Goal: Task Accomplishment & Management: Manage account settings

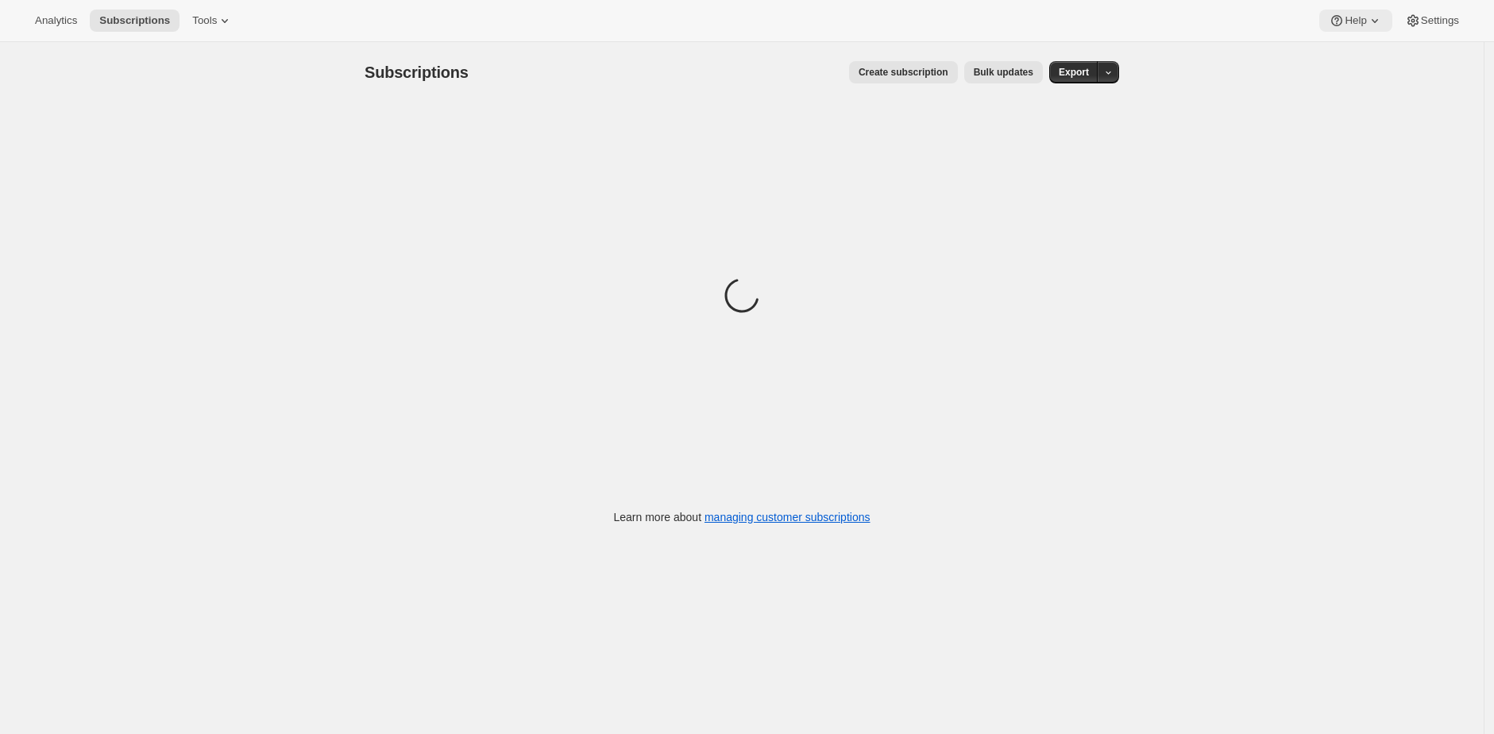
click at [1351, 17] on span "Help" at bounding box center [1355, 20] width 21 height 13
click at [1434, 17] on span "Settings" at bounding box center [1440, 20] width 38 height 13
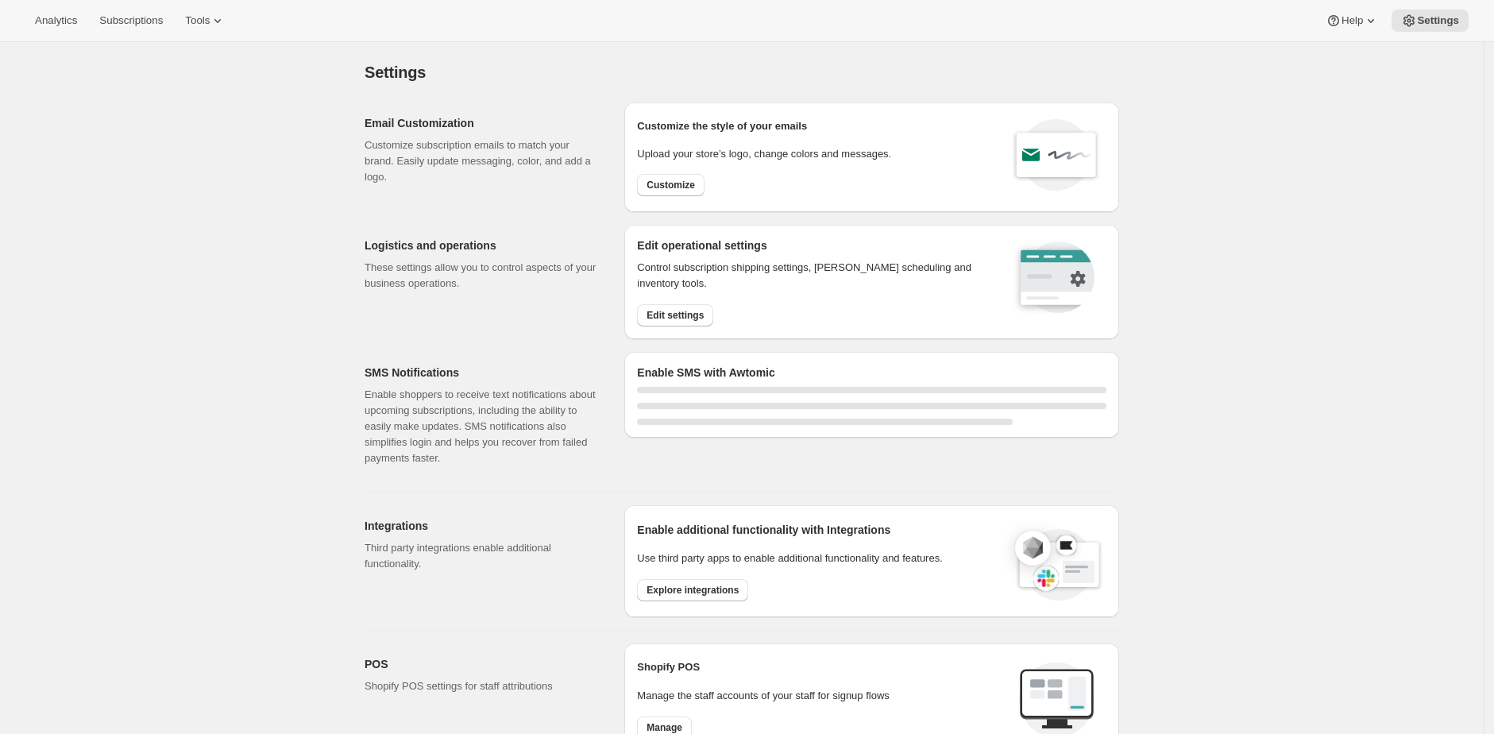
select select "22:00"
select select "09:00"
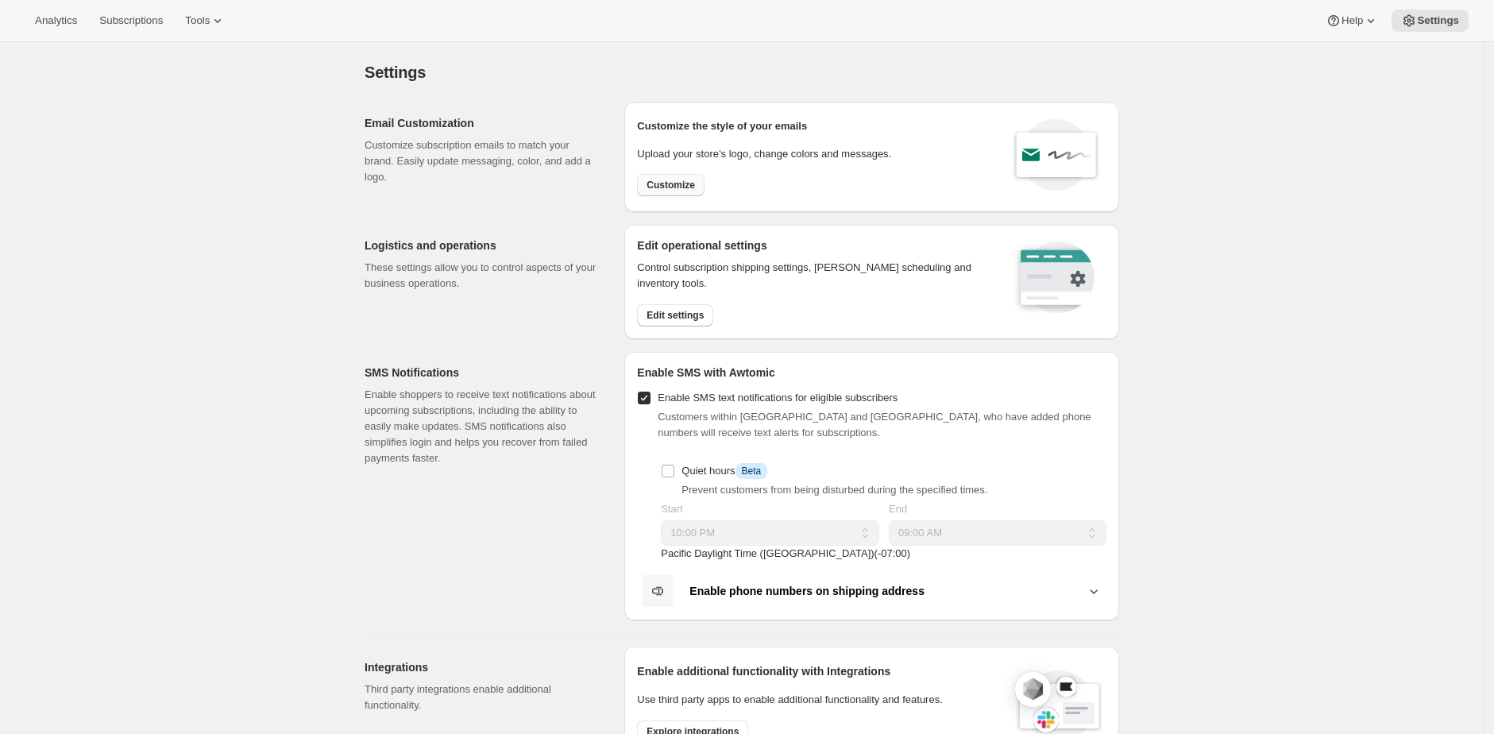
click at [659, 180] on span "Customize" at bounding box center [671, 185] width 48 height 13
select select "subscriptionMessage"
select select "5"
select select "15"
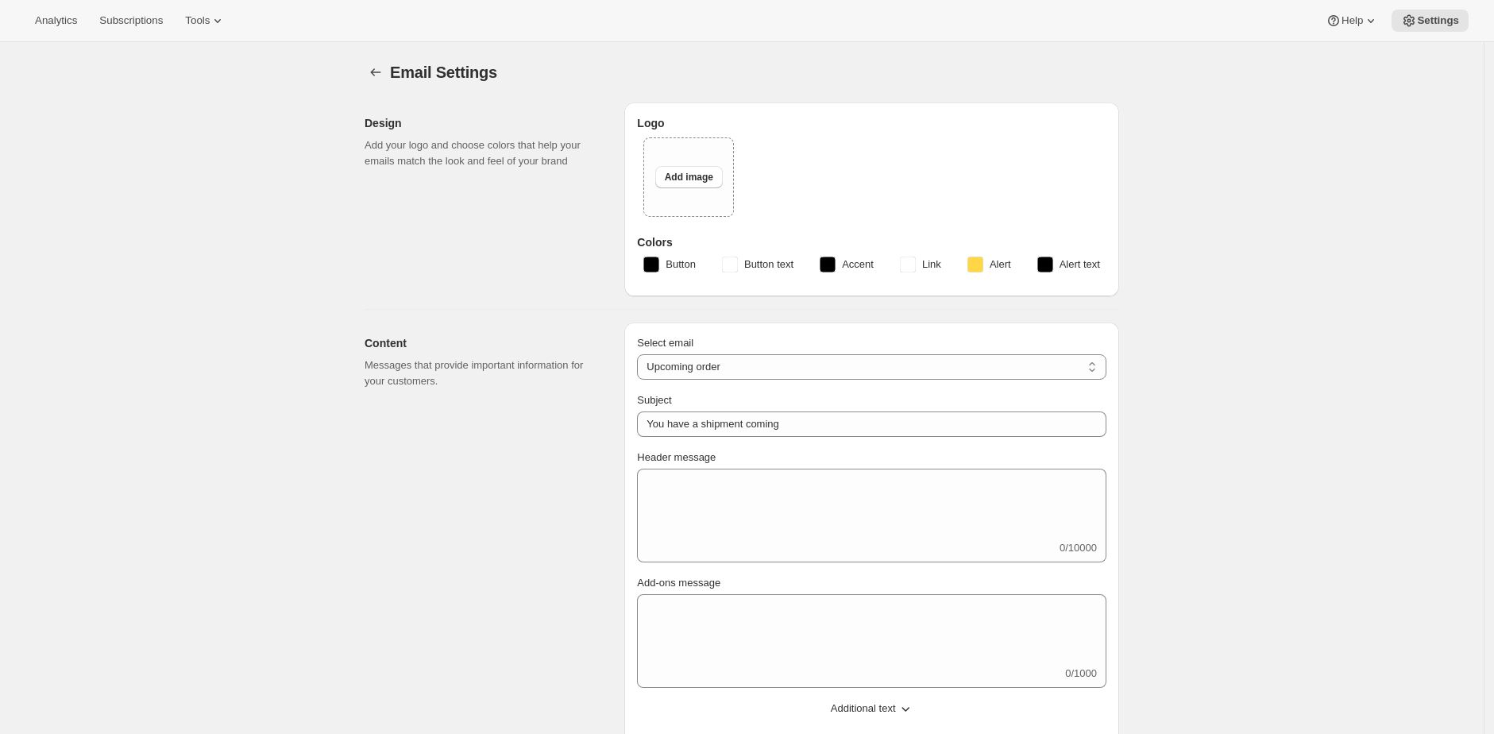
type textarea "This is custom content for <b>upcoming orders.</b>"
type input "Awtomic Apothecary"
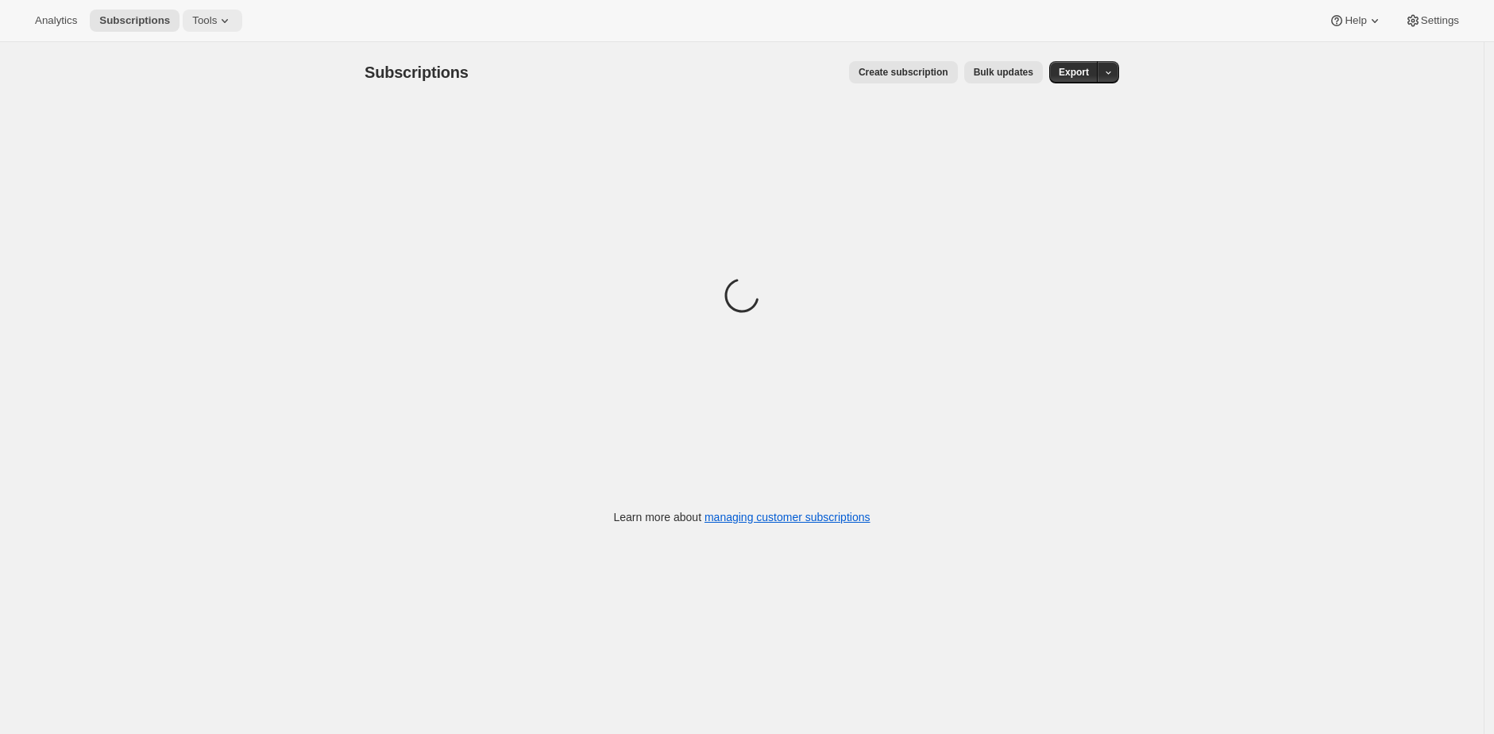
click at [215, 19] on span "Tools" at bounding box center [204, 20] width 25 height 13
click at [233, 52] on span "Subscription Plans" at bounding box center [196, 53] width 86 height 12
